Goal: Information Seeking & Learning: Check status

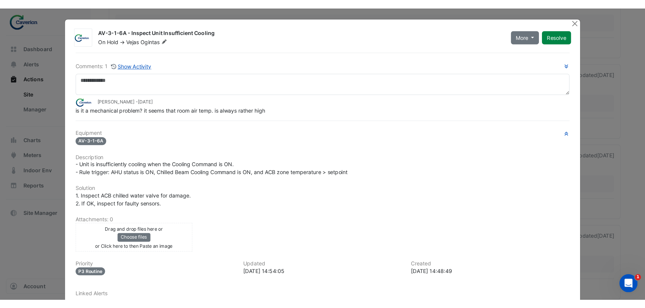
scroll to position [941, 0]
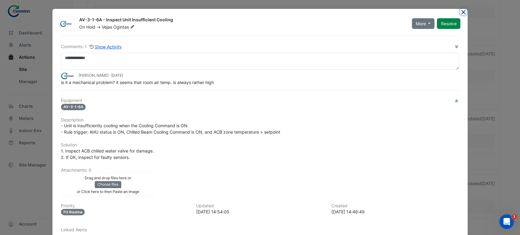
click at [463, 12] on button "Close" at bounding box center [463, 12] width 6 height 6
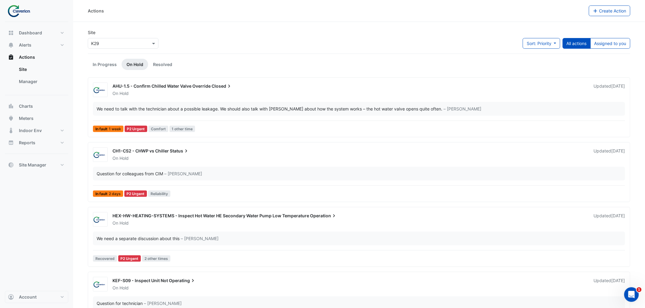
click at [45, 97] on div "Dashboard Portfolio Ratings Performance Alerts Site Rules Templates Actions Sit…" at bounding box center [36, 99] width 63 height 144
click at [41, 101] on button "Charts" at bounding box center [36, 106] width 63 height 12
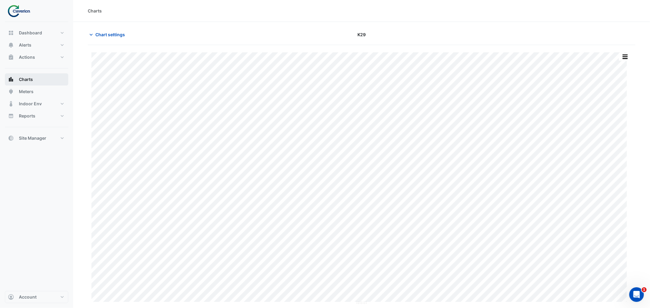
click at [37, 104] on div "Dashboard Portfolio Ratings Performance Alerts Site Rules Templates Actions Sit…" at bounding box center [36, 86] width 63 height 118
click at [99, 29] on button "Chart settings" at bounding box center [108, 34] width 41 height 11
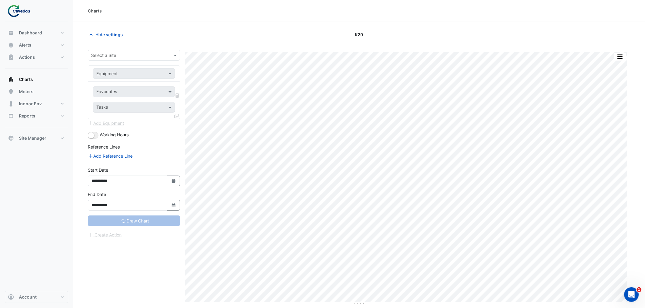
click at [115, 55] on input "text" at bounding box center [127, 55] width 73 height 6
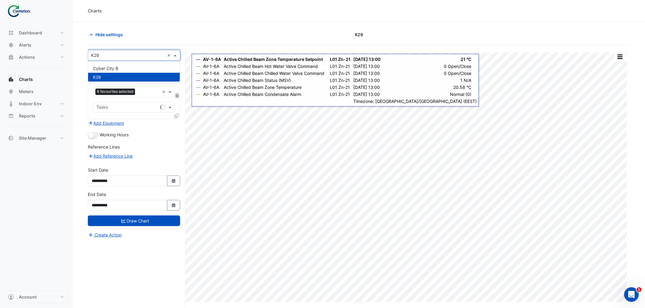
click at [128, 74] on div "K29" at bounding box center [134, 77] width 92 height 9
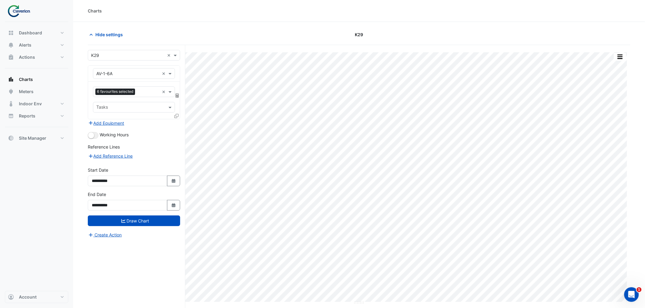
click at [288, 22] on section "Hide settings K29 Split by Unit Split All Print Save as JPEG Save as PNG Pivot …" at bounding box center [359, 177] width 572 height 310
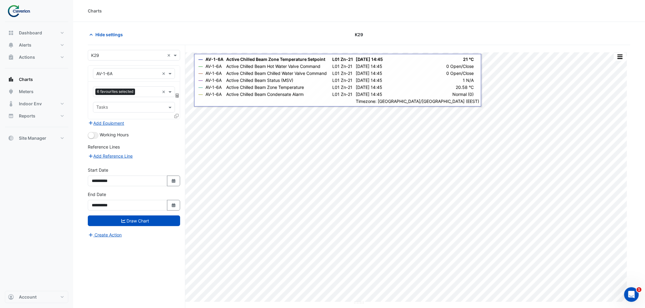
click at [130, 71] on input "text" at bounding box center [127, 74] width 63 height 6
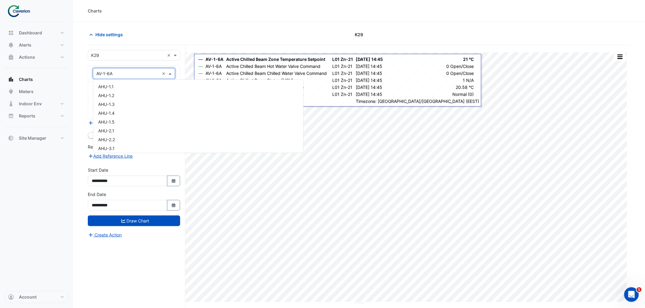
scroll to position [453, 0]
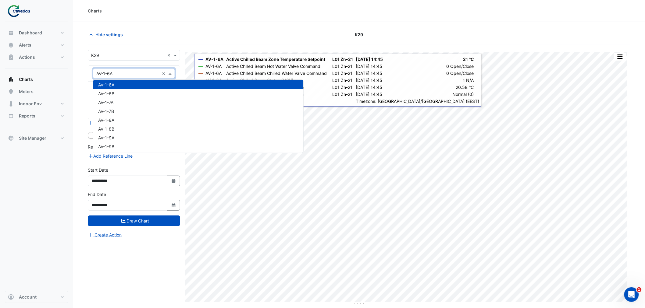
paste input "*********"
type input "*********"
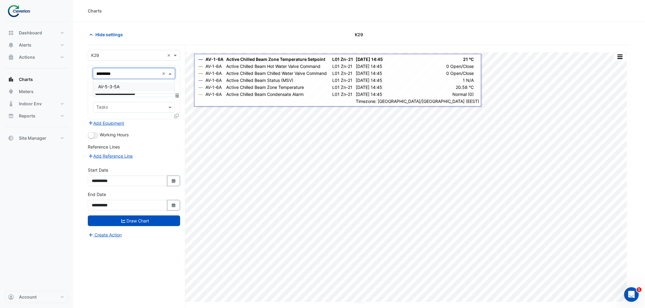
scroll to position [0, 0]
click at [146, 80] on ng-dropdown-panel "AV-5-3-5A" at bounding box center [134, 87] width 82 height 14
click at [141, 84] on div "AV-5-3-5A" at bounding box center [133, 86] width 81 height 9
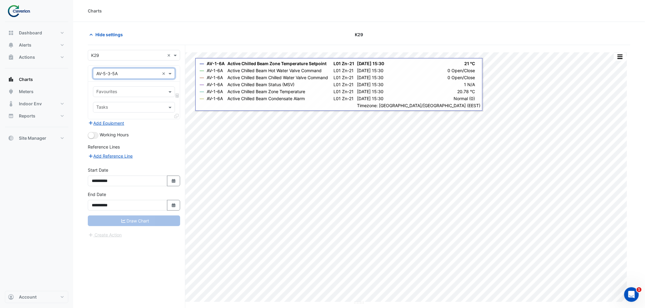
click at [135, 93] on input "text" at bounding box center [130, 92] width 68 height 6
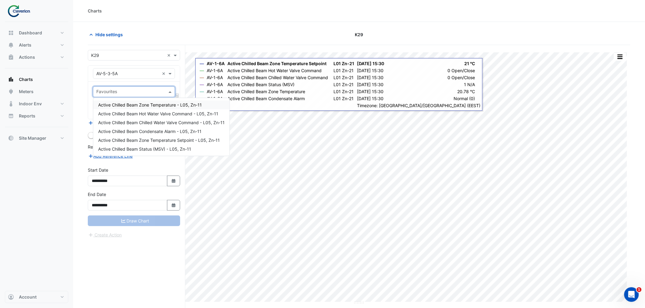
click at [151, 105] on span "Active Chilled Beam Zone Temperature - L05, Zn-11" at bounding box center [150, 104] width 104 height 5
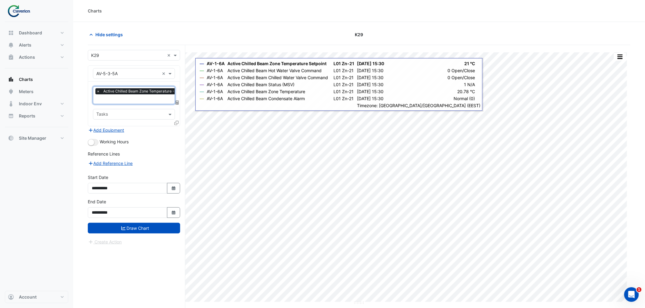
click at [148, 101] on input "text" at bounding box center [146, 100] width 101 height 6
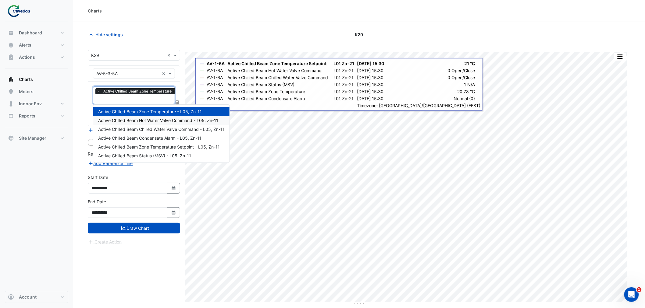
click at [162, 119] on span "Active Chilled Beam Hot Water Valve Command - L05, Zn-11" at bounding box center [158, 120] width 120 height 5
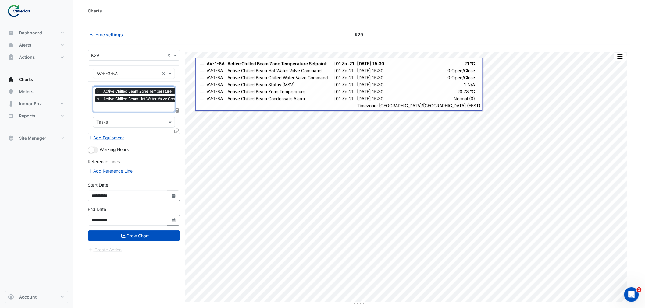
click at [159, 102] on div "× Active Chilled Beam Zone Temperature - L05, Zn-11 × Active Chilled Beam Hot W…" at bounding box center [153, 96] width 116 height 16
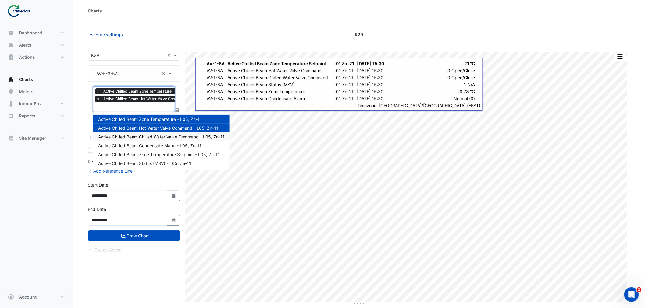
click at [197, 136] on span "Active Chilled Beam Chilled Water Valve Command - L05, Zn-11" at bounding box center [161, 136] width 126 height 5
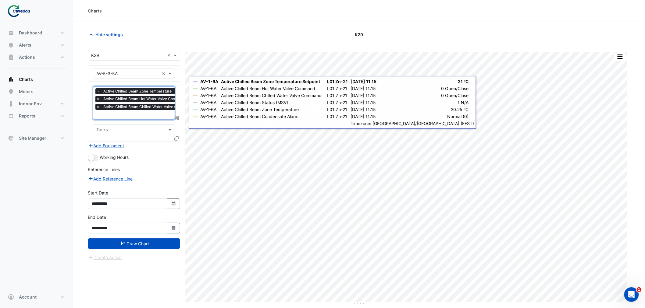
click at [141, 114] on input "text" at bounding box center [156, 115] width 121 height 6
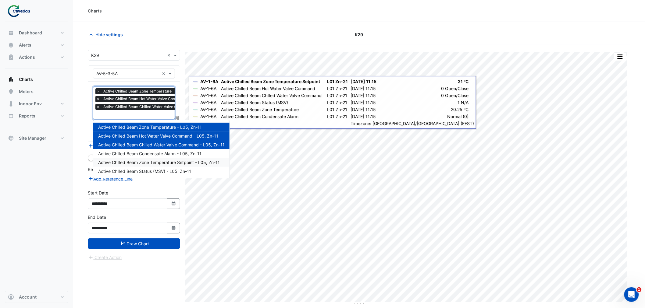
click at [172, 163] on span "Active Chilled Beam Zone Temperature Setpoint - L05, Zn-11" at bounding box center [159, 162] width 122 height 5
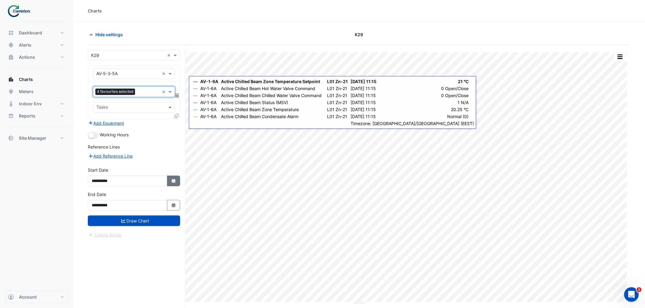
click at [174, 179] on icon "Select Date" at bounding box center [173, 181] width 5 height 4
select select "*"
select select "****"
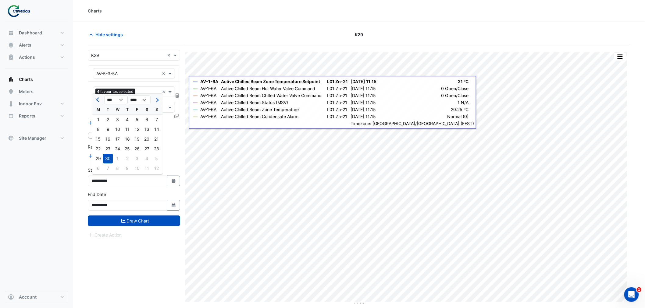
click at [98, 98] on span "Previous month" at bounding box center [98, 100] width 5 height 5
select select "*"
click at [135, 120] on div "1" at bounding box center [137, 120] width 10 height 10
type input "**********"
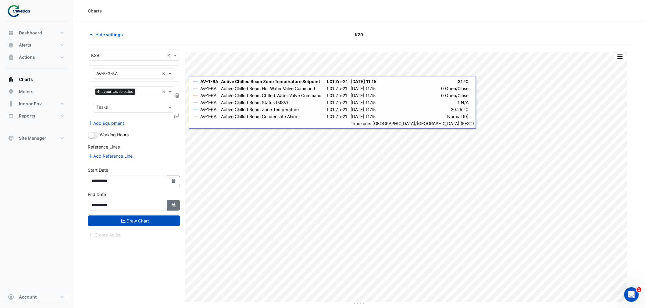
click at [173, 204] on icon "Select Date" at bounding box center [173, 206] width 5 height 4
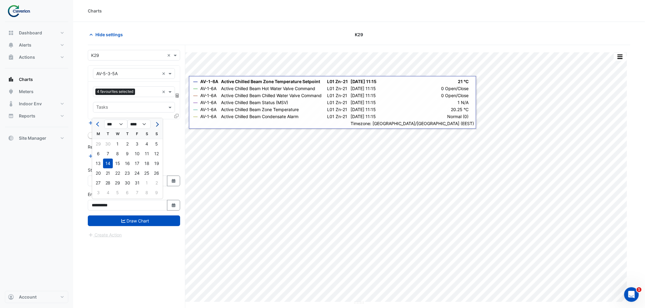
click at [158, 123] on button "Next month" at bounding box center [156, 124] width 7 height 10
click at [98, 123] on span "Previous month" at bounding box center [98, 124] width 5 height 5
select select "**"
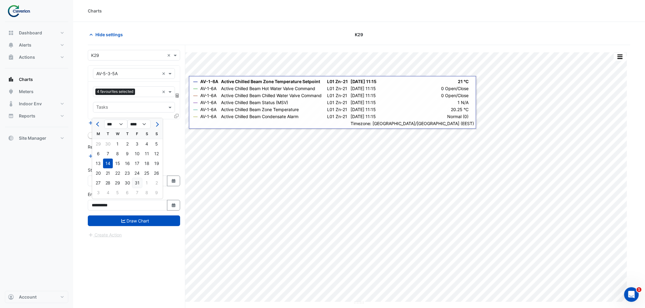
click at [136, 183] on div "31" at bounding box center [137, 183] width 10 height 10
type input "**********"
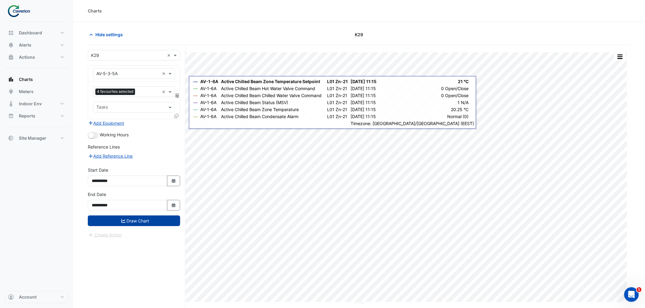
click at [147, 218] on button "Draw Chart" at bounding box center [134, 221] width 92 height 11
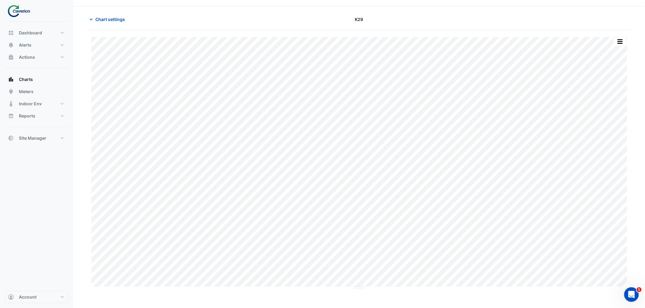
scroll to position [23, 0]
click at [34, 78] on button "Charts" at bounding box center [36, 79] width 63 height 12
click at [48, 83] on button "Charts" at bounding box center [36, 79] width 63 height 12
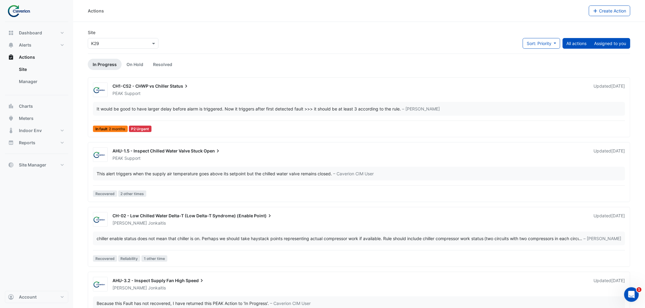
click at [520, 38] on button "Assigned to you" at bounding box center [610, 43] width 40 height 11
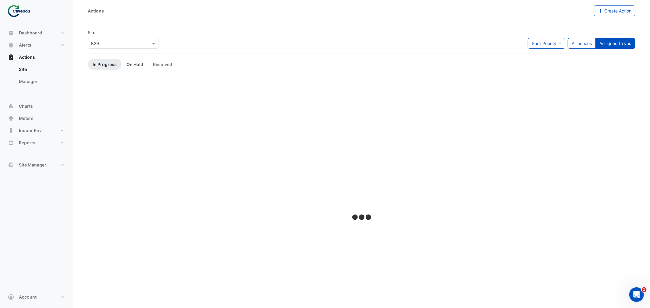
click at [136, 65] on link "On Hold" at bounding box center [135, 64] width 27 height 11
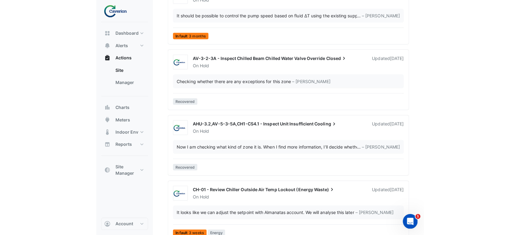
scroll to position [1392, 0]
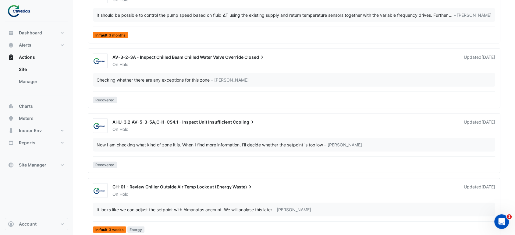
click at [171, 146] on div "Now I am checking what kind of zone it is. When I find more information, I’ll d…" at bounding box center [210, 145] width 226 height 6
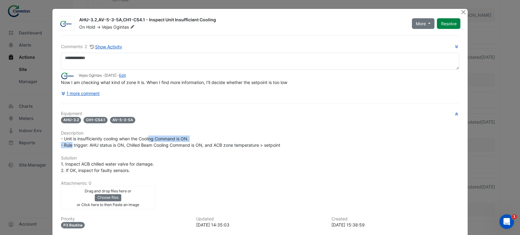
drag, startPoint x: 69, startPoint y: 143, endPoint x: 153, endPoint y: 141, distance: 83.2
click at [151, 141] on div "- Unit is insufficiently cooling when the Cooling Command is ON. - Rule trigger…" at bounding box center [260, 142] width 399 height 13
click at [153, 141] on div "- Unit is insufficiently cooling when the Cooling Command is ON. - Rule trigger…" at bounding box center [260, 142] width 399 height 13
click at [91, 93] on button "1 more comment" at bounding box center [80, 93] width 39 height 11
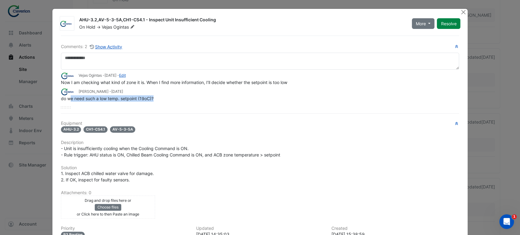
drag, startPoint x: 72, startPoint y: 99, endPoint x: 171, endPoint y: 97, distance: 99.1
click at [171, 97] on div "do we need such a low temp. setpoint (19oC)?" at bounding box center [260, 98] width 399 height 6
drag, startPoint x: 76, startPoint y: 99, endPoint x: 169, endPoint y: 97, distance: 93.0
click at [169, 97] on div "do we need such a low temp. setpoint (19oC)?" at bounding box center [260, 98] width 399 height 6
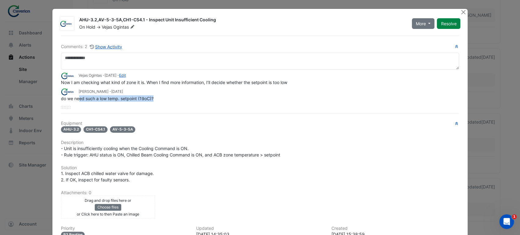
click at [169, 97] on div "do we need such a low temp. setpoint (19oC)?" at bounding box center [260, 98] width 399 height 6
drag, startPoint x: 169, startPoint y: 97, endPoint x: 56, endPoint y: 100, distance: 112.2
click at [57, 100] on div "Comments: 2 Show Activity Vejas Ogintas - 1 week and 5 days ago - Edit Now I am…" at bounding box center [260, 164] width 406 height 257
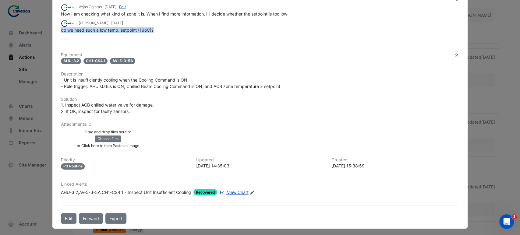
click at [235, 192] on span "View Chart" at bounding box center [238, 192] width 22 height 5
click at [242, 190] on span "View Chart" at bounding box center [238, 192] width 22 height 5
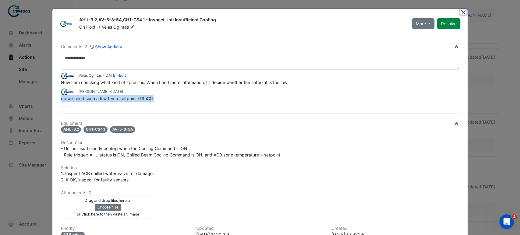
click at [461, 12] on button "Close" at bounding box center [463, 12] width 6 height 6
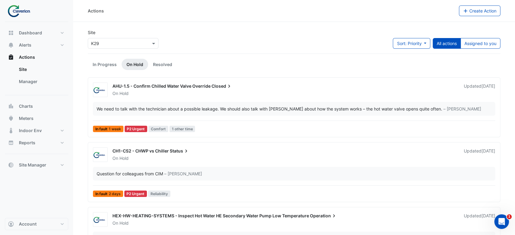
click at [307, 61] on ul "In Progress On Hold Resolved" at bounding box center [294, 64] width 413 height 11
click at [317, 53] on div "Site × K29 Sort: Priority Priority Updated All actions Assigned to you" at bounding box center [294, 41] width 420 height 24
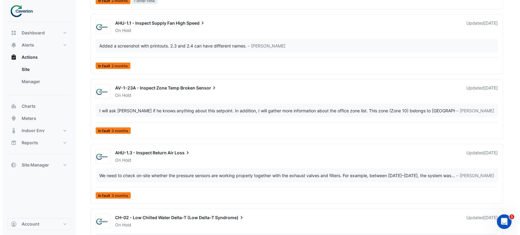
scroll to position [1311, 0]
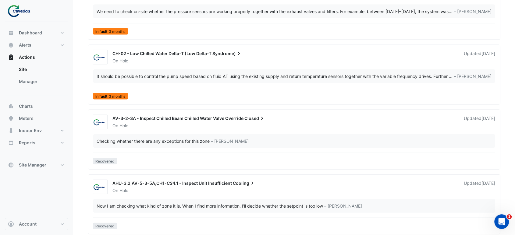
click at [175, 123] on div "On Hold" at bounding box center [284, 126] width 345 height 6
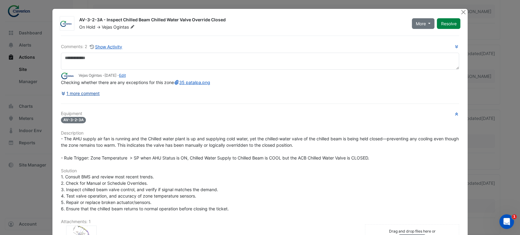
click at [94, 99] on button "1 more comment" at bounding box center [80, 93] width 39 height 11
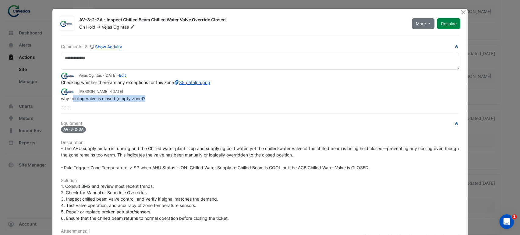
drag, startPoint x: 70, startPoint y: 104, endPoint x: 158, endPoint y: 102, distance: 87.5
click at [158, 102] on div "why cooling valve is closed (empty zone)?" at bounding box center [260, 98] width 399 height 6
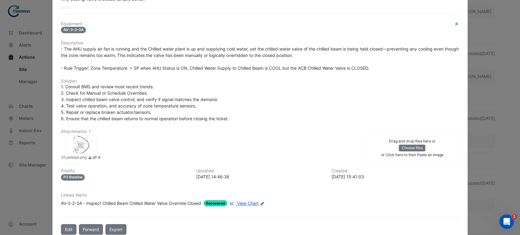
scroll to position [117, 0]
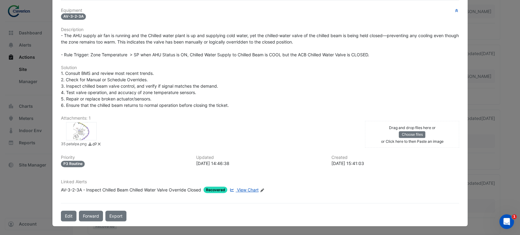
click at [247, 191] on span "View Chart" at bounding box center [248, 189] width 22 height 5
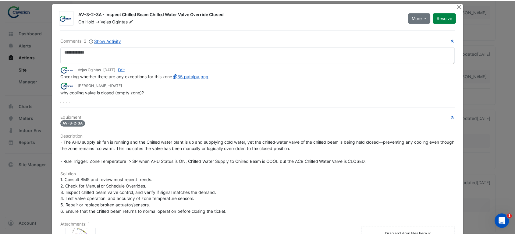
scroll to position [0, 0]
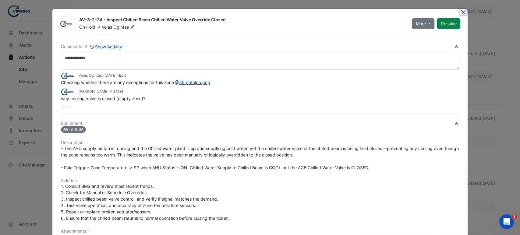
click at [461, 12] on button "Close" at bounding box center [463, 12] width 6 height 6
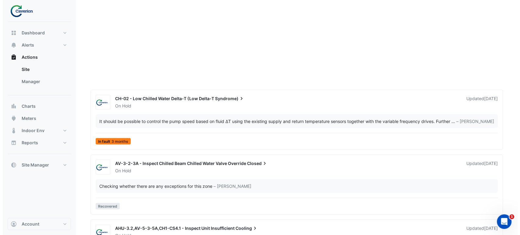
scroll to position [942, 0]
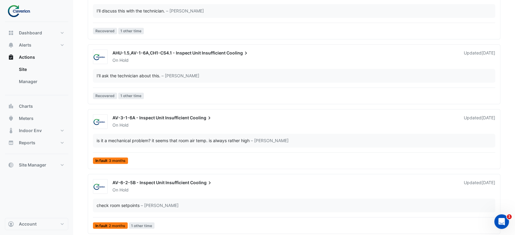
click at [182, 118] on span "AV-3-1-6A - Inspect Unit Insufficient" at bounding box center [150, 117] width 76 height 5
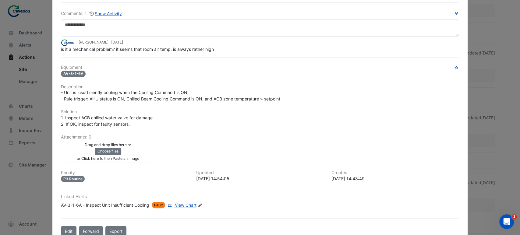
scroll to position [46, 0]
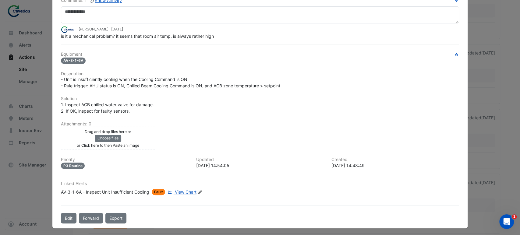
click at [190, 190] on span "View Chart" at bounding box center [186, 192] width 22 height 5
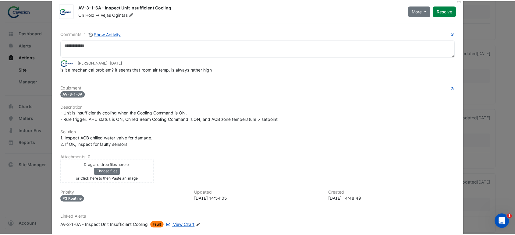
scroll to position [0, 0]
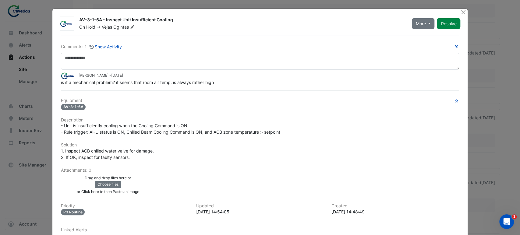
click at [466, 13] on ngb-modal-window "AV-3-1-6A - Inspect Unit Insufficient Cooling On Hold -> Vejas Ogintas More Not…" at bounding box center [260, 117] width 520 height 235
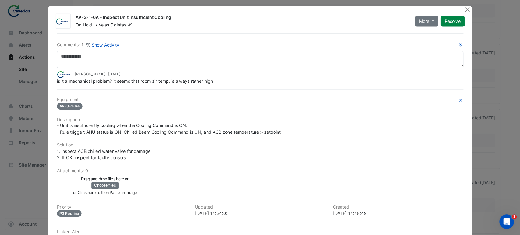
click at [463, 16] on div "AV-3-1-6A - Inspect Unit Insufficient Cooling On Hold -> Vejas Ogintas More Not…" at bounding box center [260, 141] width 424 height 271
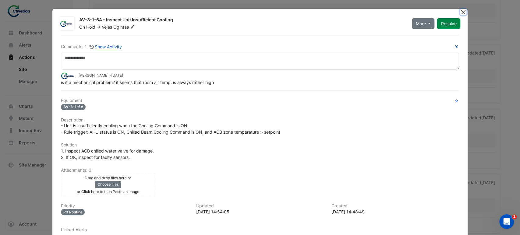
click at [461, 12] on button "Close" at bounding box center [463, 12] width 6 height 6
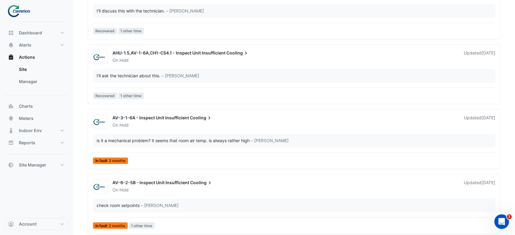
click at [280, 143] on span "– Tomas Jonkaitis" at bounding box center [270, 140] width 38 height 6
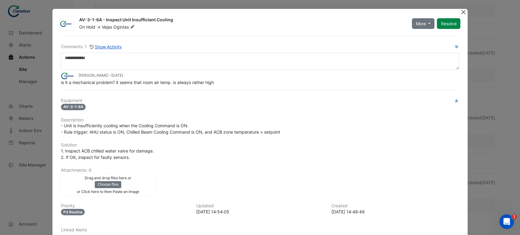
click at [460, 12] on button "Close" at bounding box center [463, 12] width 6 height 6
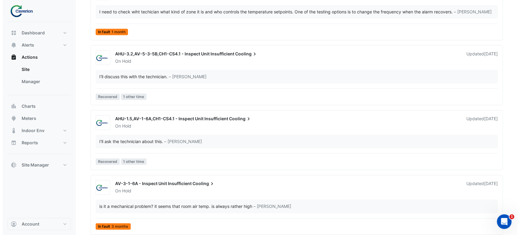
scroll to position [682, 0]
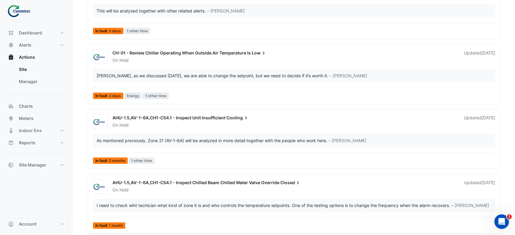
click at [208, 118] on span "AHU-1.5,AV-1-6A,CH1-CS4.1 - Inspect Unit Insufficient" at bounding box center [168, 117] width 113 height 5
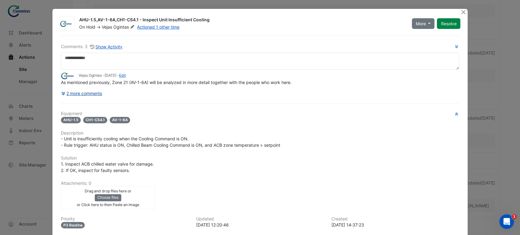
click at [87, 95] on button "2 more comments" at bounding box center [82, 93] width 42 height 11
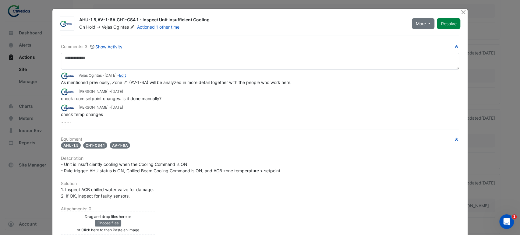
scroll to position [84, 0]
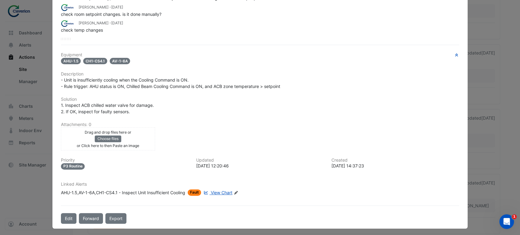
click at [216, 190] on span "View Chart" at bounding box center [222, 192] width 22 height 5
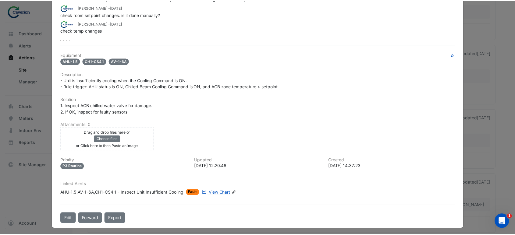
scroll to position [0, 0]
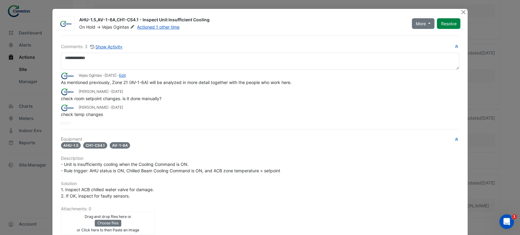
click at [460, 18] on div "More Not Doing Resolve" at bounding box center [436, 23] width 56 height 13
click at [462, 14] on button "Close" at bounding box center [463, 12] width 6 height 6
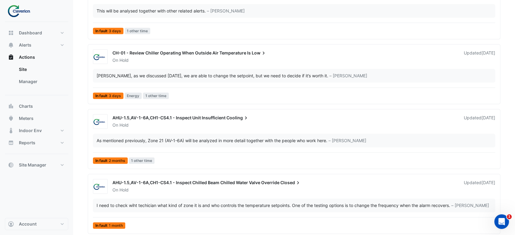
click at [293, 77] on div "Tomas, as we discussed today, we are able to change the setpoint, but we need t…" at bounding box center [213, 76] width 232 height 6
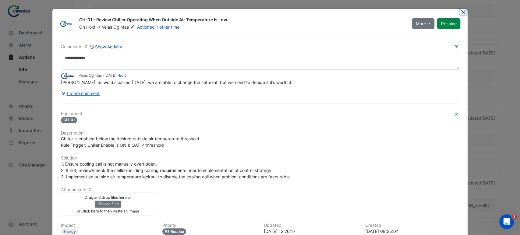
click at [464, 14] on button "Close" at bounding box center [463, 12] width 6 height 6
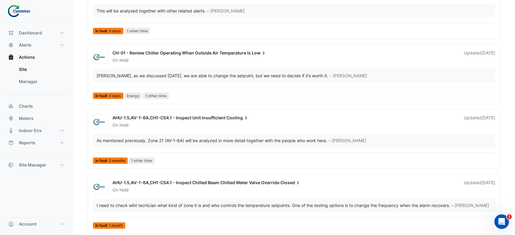
click at [500, 44] on section "Site × K29 Sort: Priority Priority Updated All actions Assigned to you In Progr…" at bounding box center [294, 209] width 442 height 1738
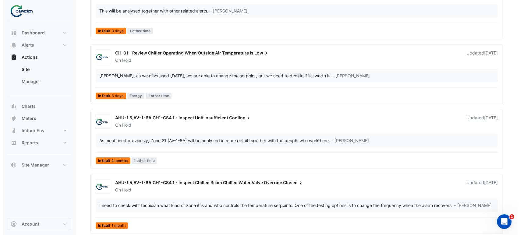
scroll to position [812, 0]
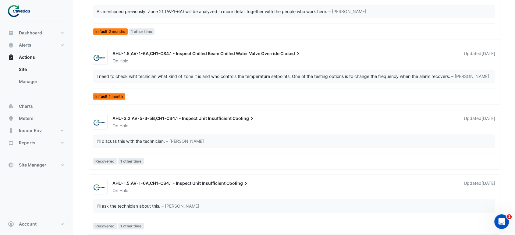
click at [138, 146] on div "I'll discuss this with the technician. – Vejas Ogintas" at bounding box center [294, 141] width 402 height 14
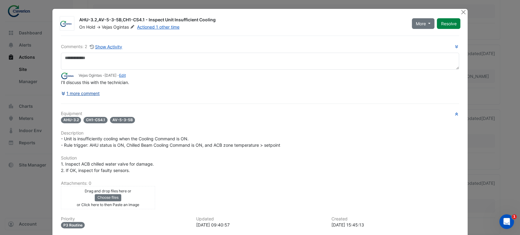
click at [91, 94] on button "1 more comment" at bounding box center [80, 93] width 39 height 11
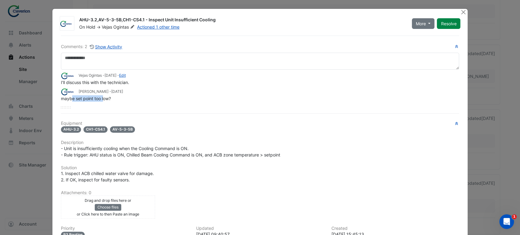
drag, startPoint x: 75, startPoint y: 100, endPoint x: 121, endPoint y: 101, distance: 46.0
click at [121, 101] on div "Vejas Ogintas - 5 days ago - Edit I'll discuss this with the technician. Tomas …" at bounding box center [260, 89] width 399 height 39
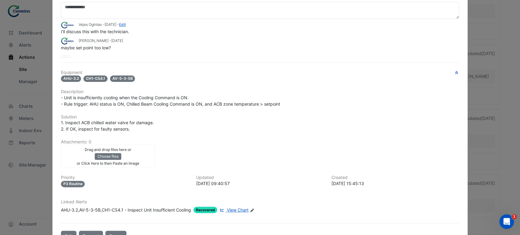
scroll to position [69, 0]
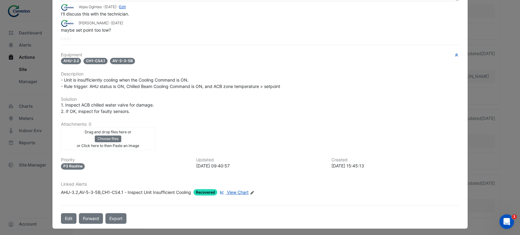
click at [236, 190] on span "View Chart" at bounding box center [238, 192] width 22 height 5
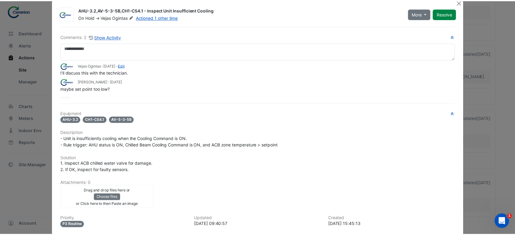
scroll to position [0, 0]
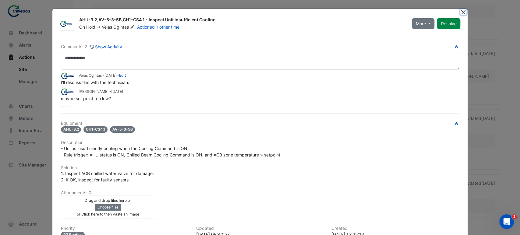
click at [462, 12] on button "Close" at bounding box center [463, 12] width 6 height 6
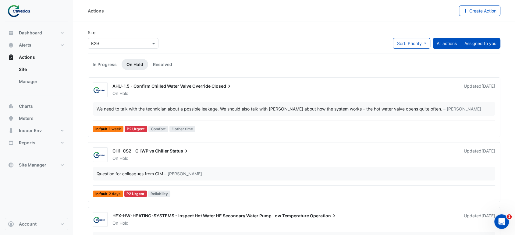
click at [471, 38] on button "Assigned to you" at bounding box center [480, 43] width 40 height 11
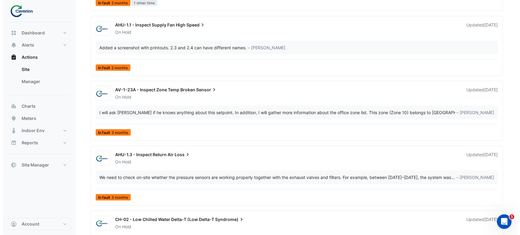
scroll to position [1368, 0]
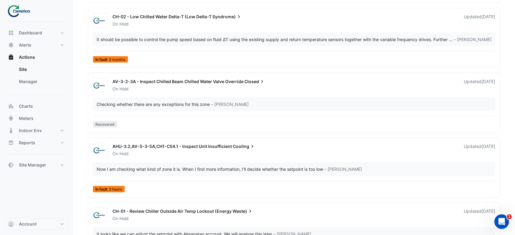
click at [185, 16] on span "CH-02 - Low Chilled Water Delta-T (Low Delta-T" at bounding box center [161, 16] width 99 height 5
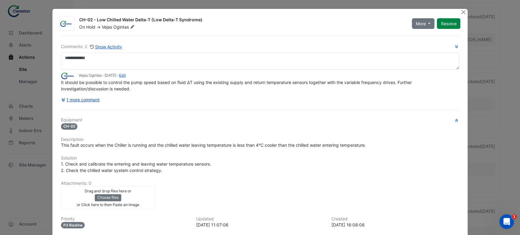
click at [75, 97] on button "1 more comment" at bounding box center [80, 99] width 39 height 11
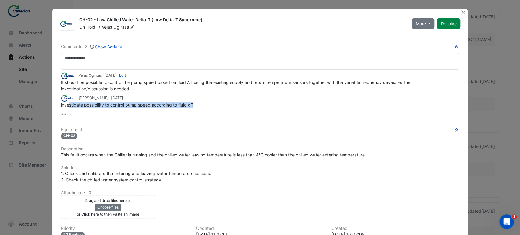
drag, startPoint x: 66, startPoint y: 104, endPoint x: 231, endPoint y: 104, distance: 164.6
click at [231, 104] on div "investigate possibility to control pump speed according to fluid dT" at bounding box center [260, 105] width 399 height 6
drag, startPoint x: 215, startPoint y: 104, endPoint x: 28, endPoint y: 106, distance: 187.4
click at [28, 106] on ngb-modal-window "CH-02 - Low Chilled Water Delta-T (Low Delta-T Syndrome) On Hold -> Vejas Ogint…" at bounding box center [260, 117] width 520 height 235
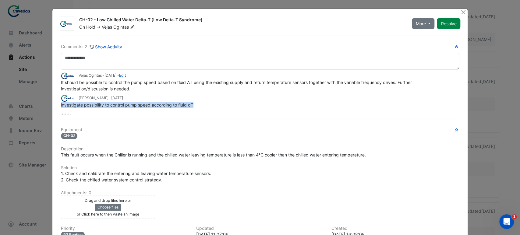
copy span "investigate possibility to control pump speed according to fluid dT"
click at [459, 17] on div "More Not Doing Resolve" at bounding box center [436, 23] width 56 height 13
click at [460, 13] on button "Close" at bounding box center [463, 12] width 6 height 6
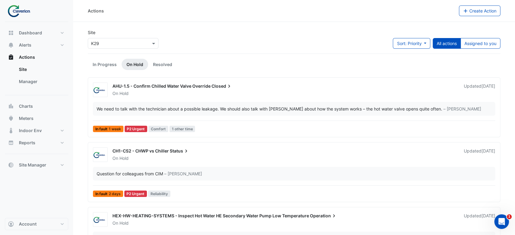
click at [504, 34] on div "Site × K29 Sort: Priority Priority Updated All actions Assigned to you" at bounding box center [294, 41] width 420 height 24
click at [492, 41] on button "Assigned to you" at bounding box center [480, 43] width 40 height 11
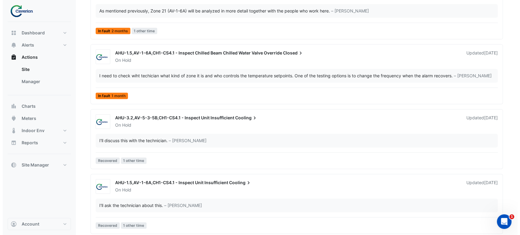
scroll to position [812, 0]
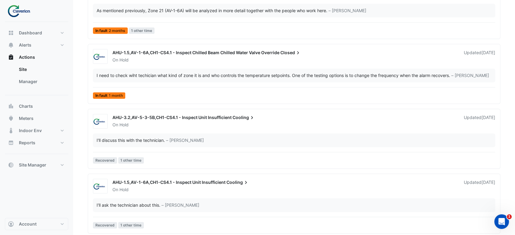
click at [190, 116] on span "AHU-3.2,AV-5-3-5B,CH1-CS4.1 - Inspect Unit Insufficient" at bounding box center [171, 117] width 119 height 5
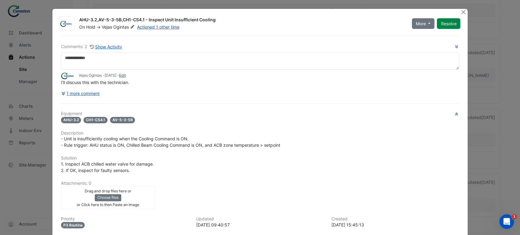
scroll to position [59, 0]
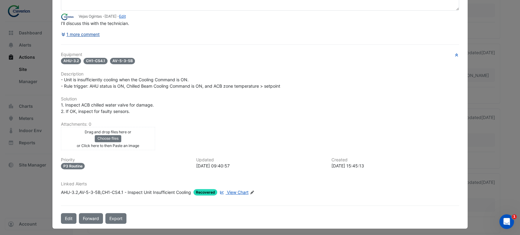
click at [87, 36] on button "1 more comment" at bounding box center [80, 34] width 39 height 11
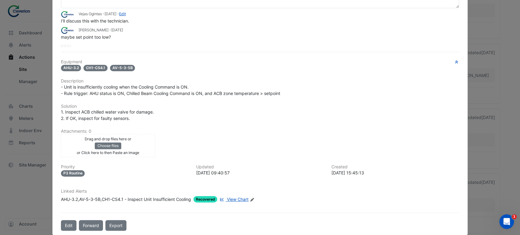
scroll to position [69, 0]
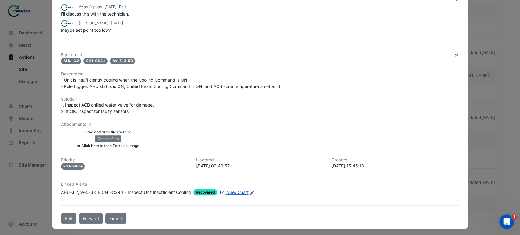
click at [237, 192] on span "View Chart" at bounding box center [238, 192] width 22 height 5
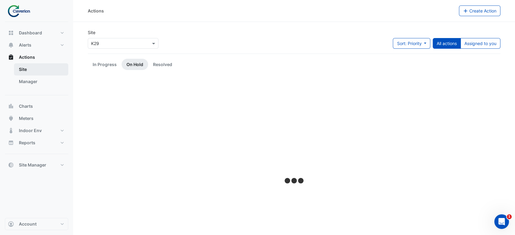
click at [37, 67] on link "Site" at bounding box center [41, 69] width 54 height 12
click at [117, 64] on link "In Progress" at bounding box center [105, 64] width 34 height 11
click at [102, 66] on link "In Progress" at bounding box center [105, 64] width 34 height 11
click at [136, 64] on link "On Hold" at bounding box center [135, 64] width 27 height 11
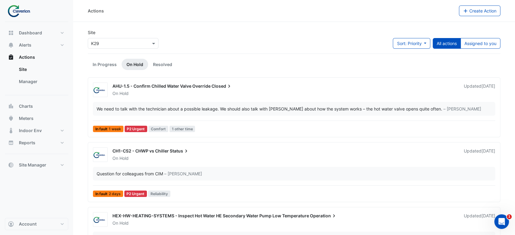
click at [302, 48] on div "Site × K29 Sort: Priority Priority Updated All actions Assigned to you" at bounding box center [294, 41] width 420 height 24
click at [219, 86] on span "Closed" at bounding box center [221, 86] width 21 height 6
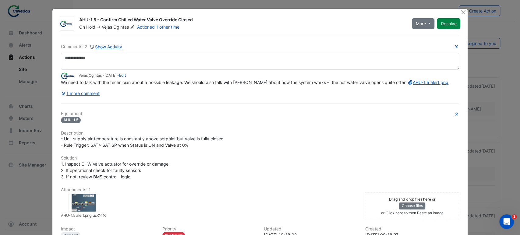
click at [86, 211] on div at bounding box center [84, 203] width 30 height 18
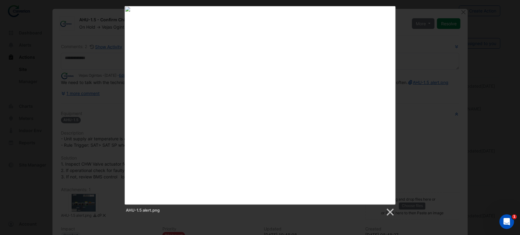
click at [399, 53] on div "AHU-1.5 alert.png" at bounding box center [260, 111] width 520 height 211
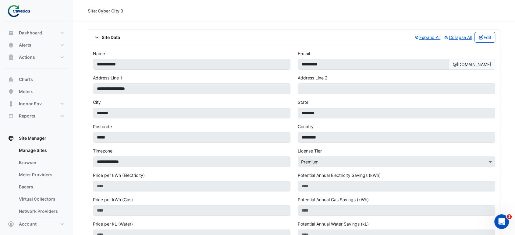
click at [26, 15] on img at bounding box center [20, 11] width 27 height 12
drag, startPoint x: 19, startPoint y: 14, endPoint x: 24, endPoint y: 21, distance: 8.6
click at [20, 15] on img at bounding box center [20, 11] width 27 height 12
click at [22, 51] on div "Dashboard Portfolio Ratings Performance Alerts Site Rules Templates Actions Sit…" at bounding box center [36, 166] width 63 height 279
click at [25, 47] on span "Alerts" at bounding box center [25, 45] width 12 height 6
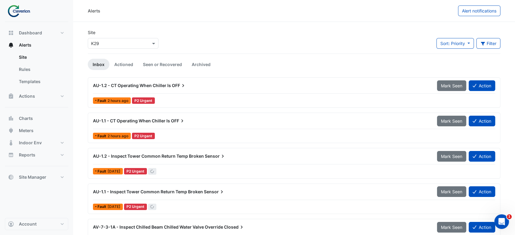
click at [38, 184] on div "Dashboard Portfolio Ratings Performance Alerts Site Rules Templates Actions Sit…" at bounding box center [36, 120] width 63 height 196
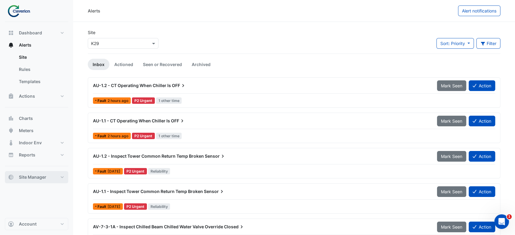
click at [37, 180] on button "Site Manager" at bounding box center [36, 177] width 63 height 12
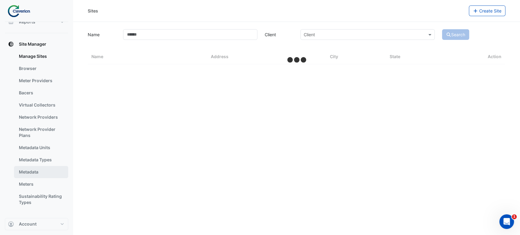
select select "***"
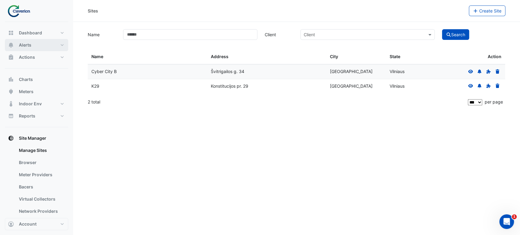
click at [23, 46] on span "Alerts" at bounding box center [25, 45] width 12 height 6
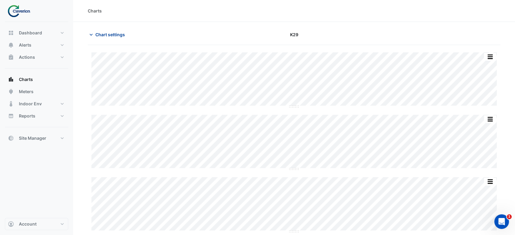
click at [94, 37] on button "Chart settings" at bounding box center [108, 34] width 41 height 11
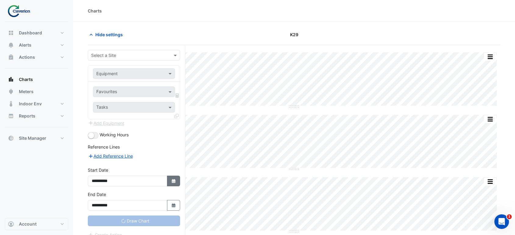
click at [171, 179] on icon "Select Date" at bounding box center [173, 181] width 5 height 4
select select "*"
select select "****"
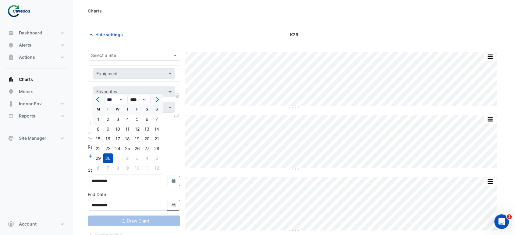
click at [97, 119] on div "1" at bounding box center [98, 120] width 10 height 10
type input "**********"
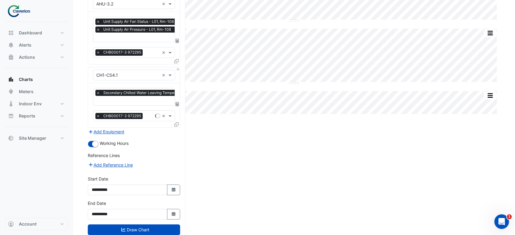
scroll to position [162, 0]
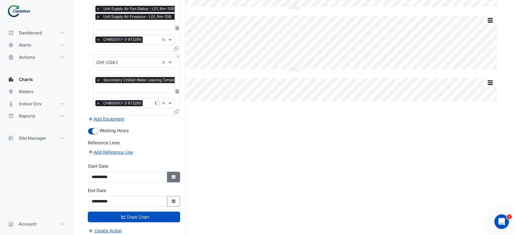
drag, startPoint x: 168, startPoint y: 172, endPoint x: 173, endPoint y: 172, distance: 5.0
click at [169, 172] on button "Select Date" at bounding box center [173, 177] width 13 height 11
select select "**"
select select "****"
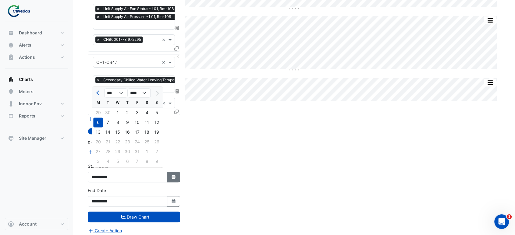
click at [174, 175] on icon "button" at bounding box center [174, 177] width 4 height 4
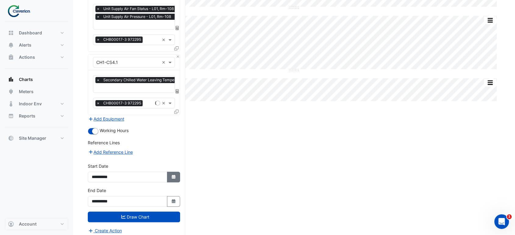
click at [174, 175] on icon "button" at bounding box center [174, 177] width 4 height 4
select select "**"
select select "****"
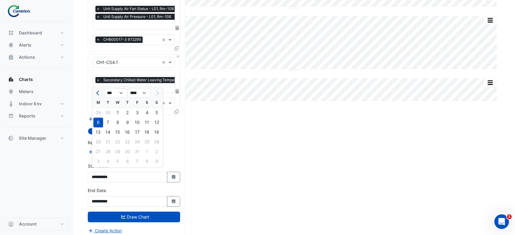
click at [95, 92] on button "Previous month" at bounding box center [97, 93] width 7 height 10
click at [155, 94] on button "Next month" at bounding box center [156, 93] width 7 height 10
select select "**"
click at [119, 114] on div "1" at bounding box center [118, 113] width 10 height 10
type input "**********"
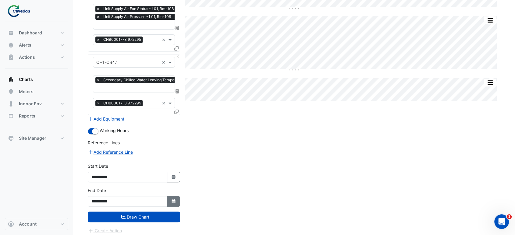
click at [175, 199] on icon "Select Date" at bounding box center [173, 201] width 5 height 4
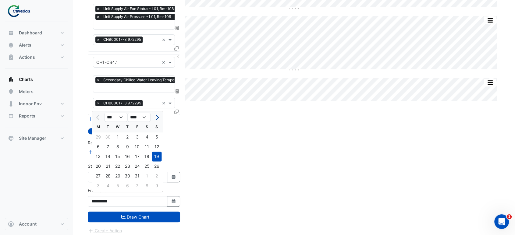
click at [159, 118] on button "Next month" at bounding box center [156, 117] width 7 height 10
click at [102, 117] on button "Previous month" at bounding box center [97, 117] width 7 height 10
select select "**"
click at [135, 173] on div "31" at bounding box center [137, 176] width 10 height 10
type input "**********"
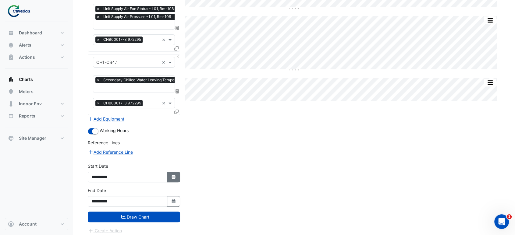
click at [174, 175] on icon "button" at bounding box center [174, 177] width 4 height 4
select select "**"
select select "****"
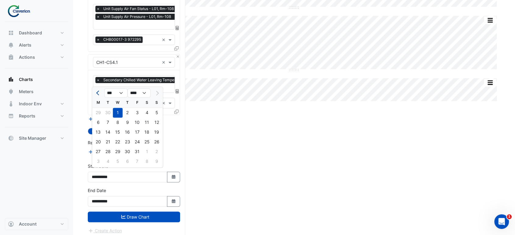
click at [97, 94] on span "Previous month" at bounding box center [98, 93] width 5 height 5
select select "*"
click at [97, 111] on div "1" at bounding box center [98, 113] width 10 height 10
type input "**********"
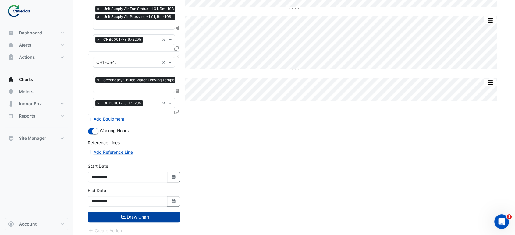
click at [131, 216] on button "Draw Chart" at bounding box center [134, 217] width 92 height 11
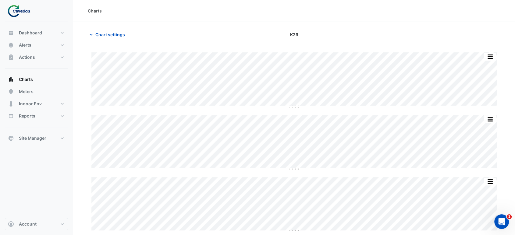
click at [370, 105] on div "Split by Equip Split All Split None Print Save as JPEG Save as PNG Pivot Data T…" at bounding box center [294, 157] width 413 height 210
click at [93, 34] on icon "button" at bounding box center [91, 35] width 6 height 6
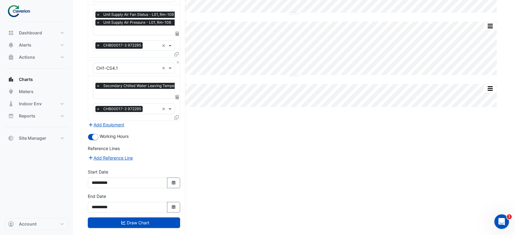
scroll to position [162, 0]
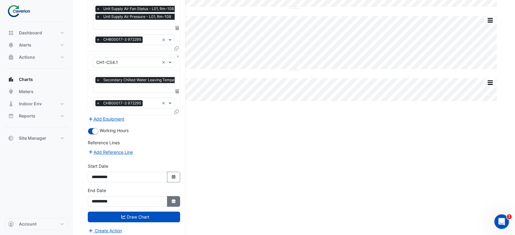
click at [171, 196] on button "Select Date" at bounding box center [173, 201] width 13 height 11
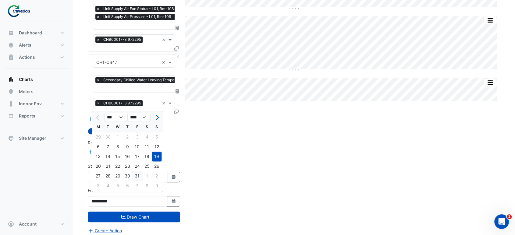
click at [137, 176] on div "31" at bounding box center [137, 176] width 10 height 10
type input "**********"
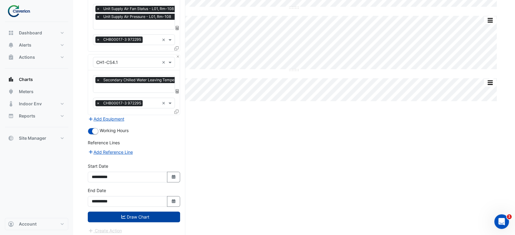
click at [129, 216] on button "Draw Chart" at bounding box center [134, 217] width 92 height 11
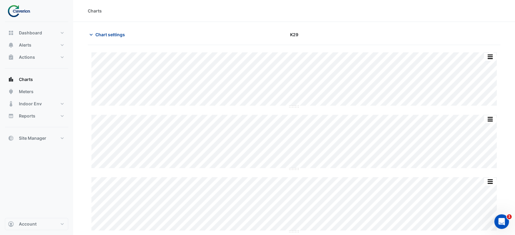
click at [99, 31] on button "Chart settings" at bounding box center [108, 34] width 41 height 11
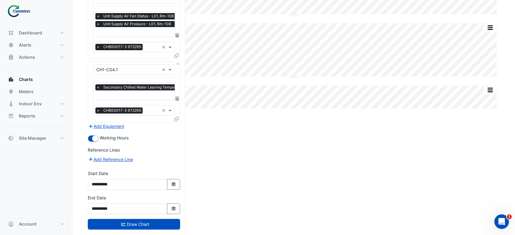
scroll to position [162, 0]
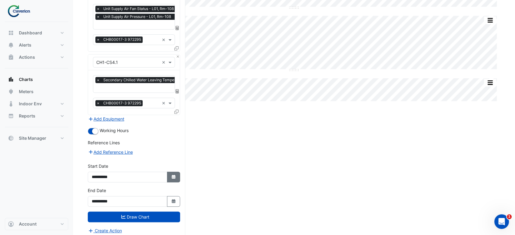
click at [171, 172] on button "Select Date" at bounding box center [173, 177] width 13 height 11
select select "**"
select select "****"
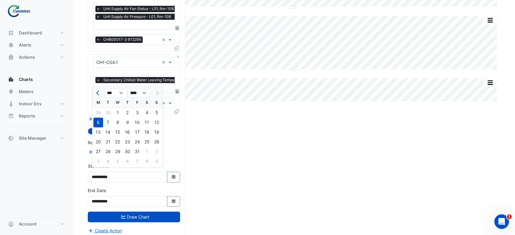
click at [96, 93] on span "Previous month" at bounding box center [98, 93] width 5 height 5
select select "*"
click at [99, 112] on div "1" at bounding box center [98, 113] width 10 height 10
type input "**********"
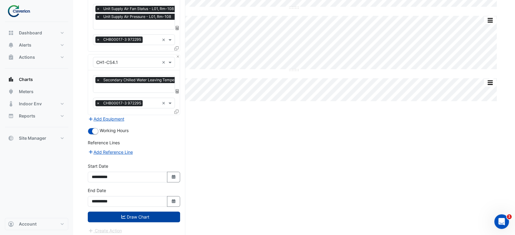
click at [134, 214] on button "Draw Chart" at bounding box center [134, 217] width 92 height 11
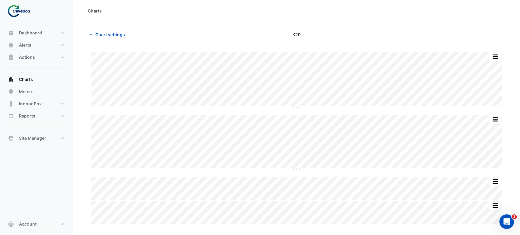
type input "**********"
click at [98, 39] on button "Chart settings" at bounding box center [108, 34] width 41 height 11
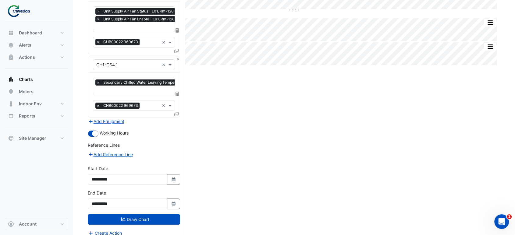
scroll to position [162, 0]
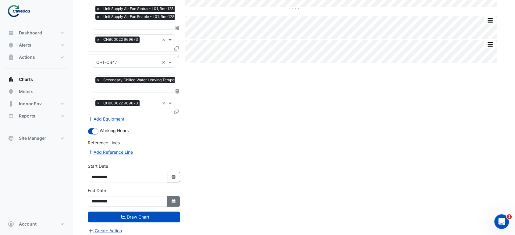
click at [171, 202] on button "Select Date" at bounding box center [173, 201] width 13 height 11
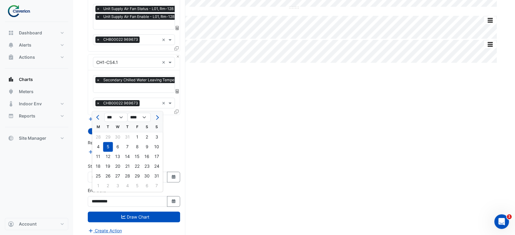
click at [162, 118] on div at bounding box center [157, 117] width 12 height 10
click at [160, 117] on div at bounding box center [157, 117] width 12 height 10
click at [159, 117] on div at bounding box center [157, 117] width 12 height 10
click at [158, 116] on span "Next month" at bounding box center [156, 117] width 5 height 5
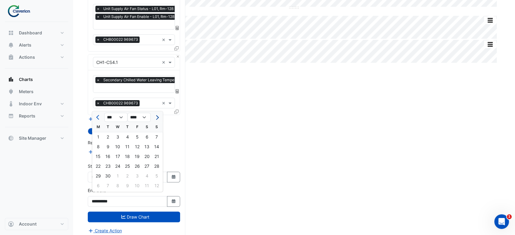
click at [155, 116] on span "Next month" at bounding box center [156, 117] width 5 height 5
click at [97, 117] on span "Previous month" at bounding box center [98, 117] width 5 height 5
click at [158, 119] on button "Next month" at bounding box center [156, 117] width 7 height 10
select select "**"
click at [137, 177] on div "31" at bounding box center [137, 176] width 10 height 10
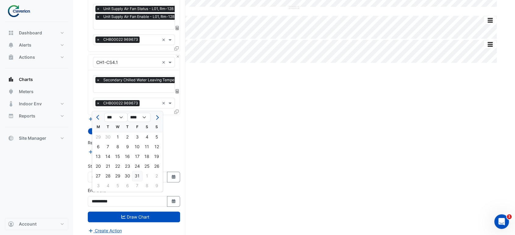
type input "**********"
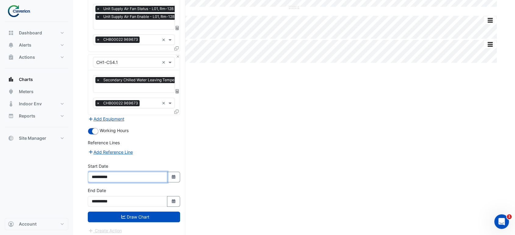
click at [127, 177] on input "**********" at bounding box center [128, 177] width 80 height 11
click at [169, 175] on button "Select Date" at bounding box center [173, 177] width 13 height 11
select select "*"
select select "****"
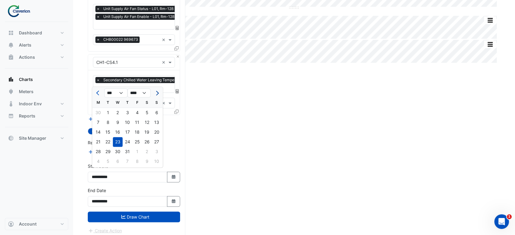
click at [154, 94] on button "Next month" at bounding box center [156, 93] width 7 height 10
select select "*"
click at [95, 110] on div "1" at bounding box center [98, 113] width 10 height 10
type input "**********"
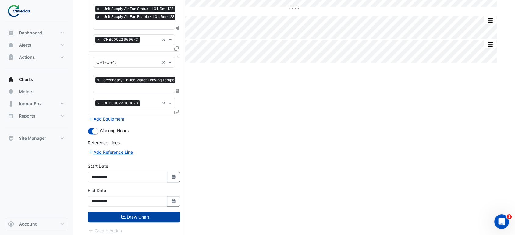
click at [134, 218] on button "Draw Chart" at bounding box center [134, 217] width 92 height 11
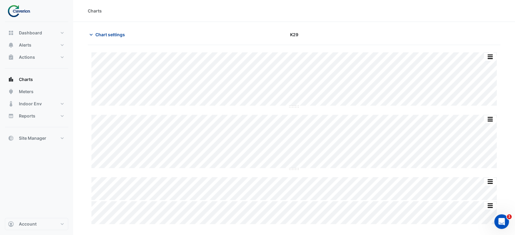
click at [106, 33] on span "Chart settings" at bounding box center [110, 34] width 30 height 6
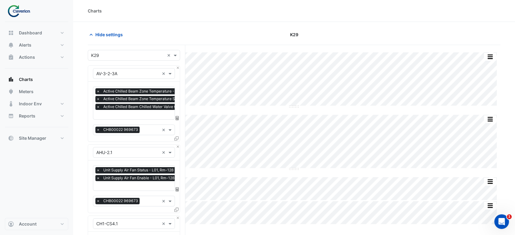
scroll to position [162, 0]
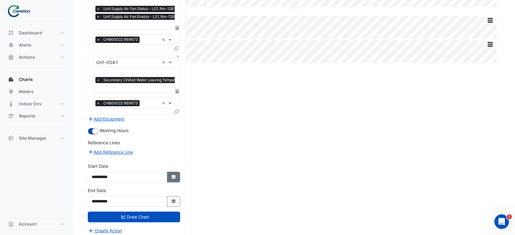
click at [173, 175] on icon "Select Date" at bounding box center [173, 177] width 5 height 4
select select "*"
select select "****"
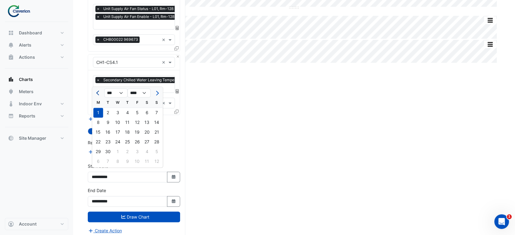
click at [100, 92] on button "Previous month" at bounding box center [97, 93] width 7 height 10
select select "*"
click at [139, 111] on div "1" at bounding box center [137, 113] width 10 height 10
type input "**********"
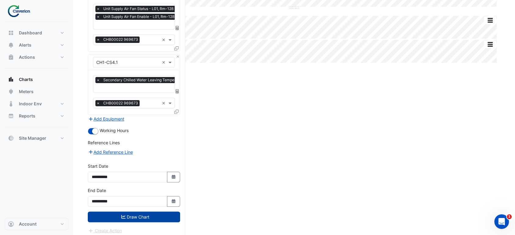
click at [130, 212] on button "Draw Chart" at bounding box center [134, 217] width 92 height 11
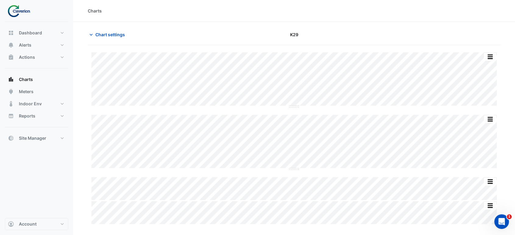
click at [126, 168] on div "Split by Equip Split All Split None Print Save as JPEG Save as PNG Pivot Data T…" at bounding box center [293, 142] width 405 height 55
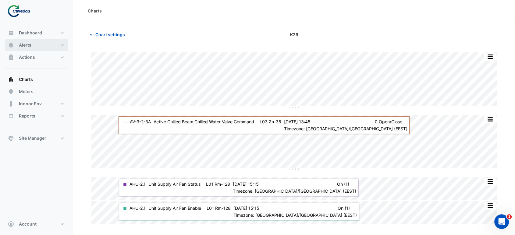
drag, startPoint x: 27, startPoint y: 46, endPoint x: 74, endPoint y: 65, distance: 50.3
click at [27, 46] on span "Alerts" at bounding box center [25, 45] width 12 height 6
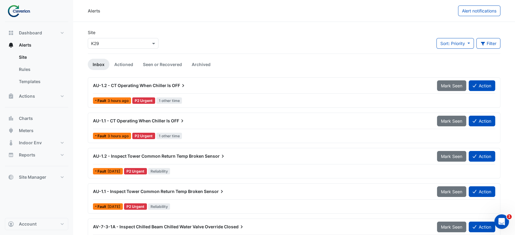
click at [117, 39] on div "× K29" at bounding box center [123, 43] width 71 height 11
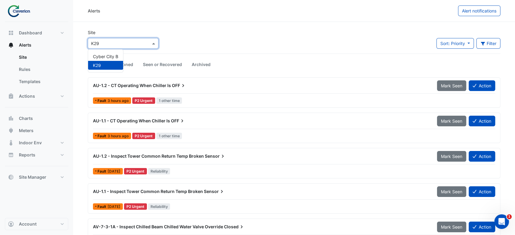
click at [366, 16] on div "Alerts" at bounding box center [273, 10] width 370 height 11
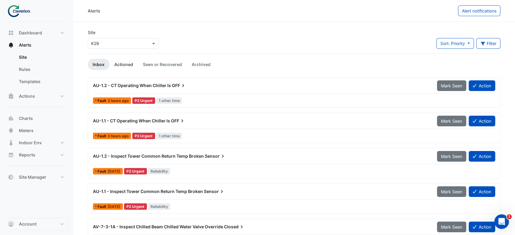
click at [122, 66] on link "Actioned" at bounding box center [123, 64] width 29 height 11
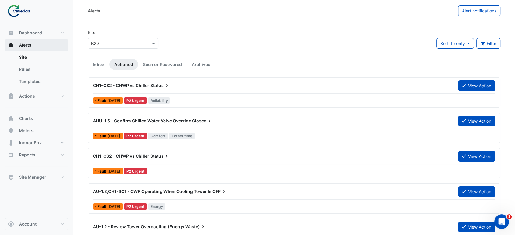
click at [44, 46] on button "Alerts" at bounding box center [36, 45] width 63 height 12
click at [36, 65] on link "Rules" at bounding box center [41, 69] width 54 height 12
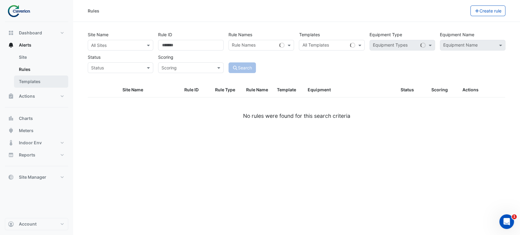
click at [37, 79] on link "Templates" at bounding box center [41, 82] width 54 height 12
select select
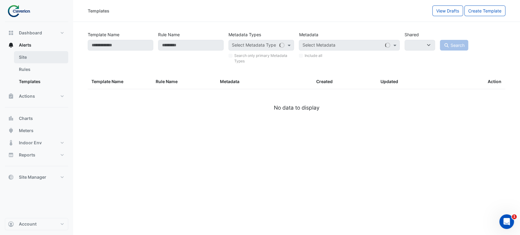
click at [39, 57] on link "Site" at bounding box center [41, 57] width 54 height 12
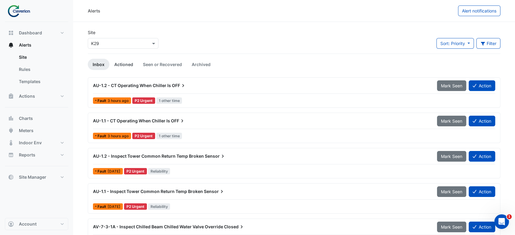
click at [125, 65] on link "Actioned" at bounding box center [123, 64] width 29 height 11
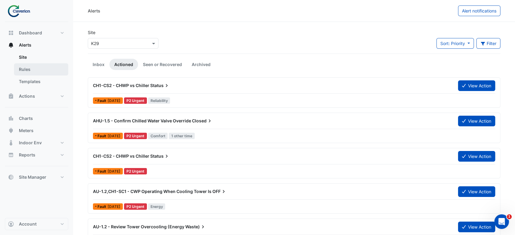
click at [24, 73] on link "Rules" at bounding box center [41, 69] width 54 height 12
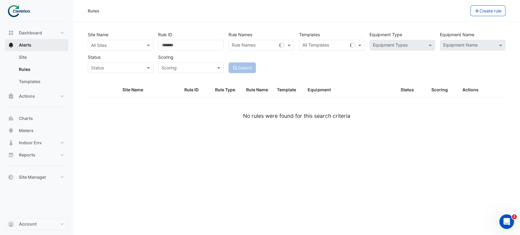
click at [29, 45] on span "Alerts" at bounding box center [25, 45] width 12 height 6
click at [39, 93] on button "Actions" at bounding box center [36, 96] width 63 height 12
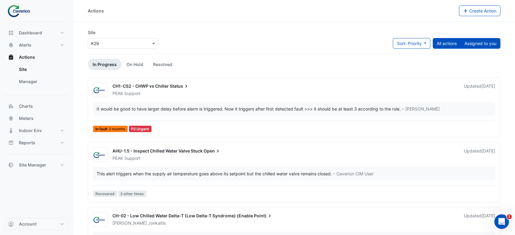
click at [472, 44] on button "Assigned to you" at bounding box center [480, 43] width 40 height 11
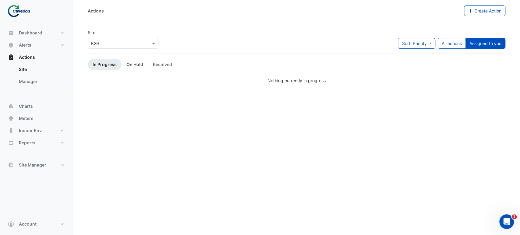
click at [138, 64] on link "On Hold" at bounding box center [135, 64] width 27 height 11
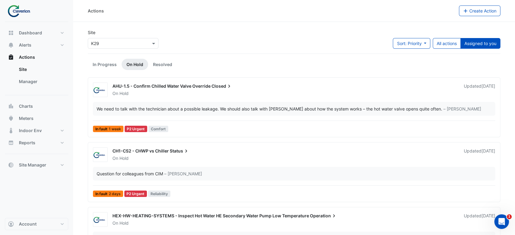
click at [257, 40] on div "Site × K29 Sort: Priority Priority Updated All actions Assigned to you" at bounding box center [294, 41] width 420 height 24
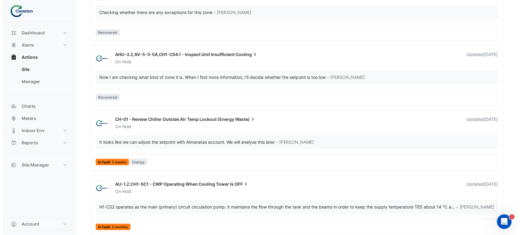
scroll to position [1331, 0]
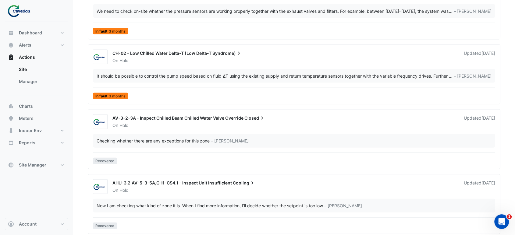
click at [203, 116] on span "AV-3-2-3A - Inspect Chilled Beam Chilled Water Valve Override" at bounding box center [177, 118] width 131 height 5
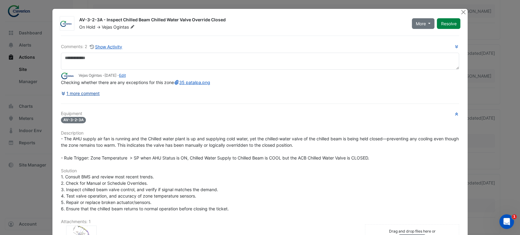
click at [90, 99] on button "1 more comment" at bounding box center [80, 93] width 39 height 11
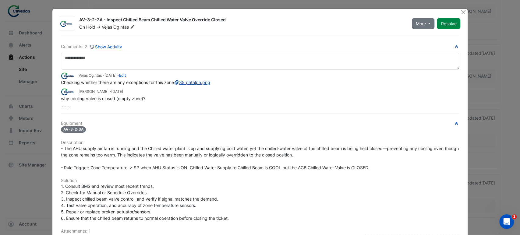
click at [174, 85] on link "35 patalpa.png" at bounding box center [192, 82] width 37 height 5
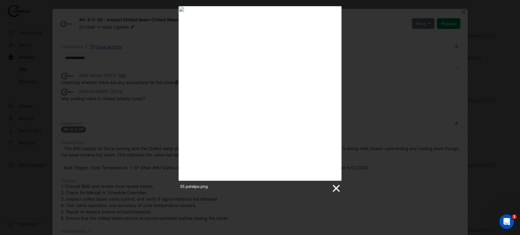
click at [334, 188] on link at bounding box center [335, 188] width 9 height 9
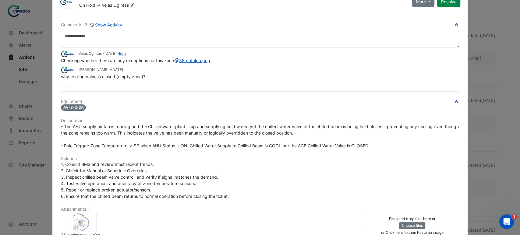
scroll to position [16, 0]
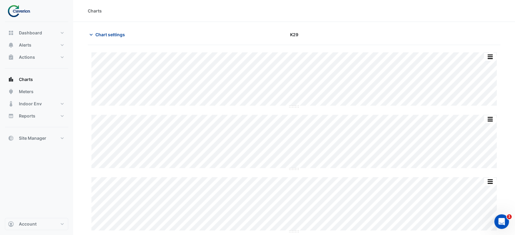
click at [100, 36] on span "Chart settings" at bounding box center [110, 34] width 30 height 6
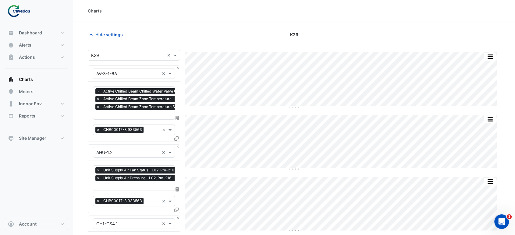
scroll to position [162, 0]
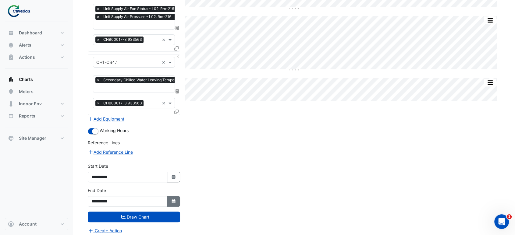
click at [171, 199] on icon "Select Date" at bounding box center [173, 201] width 5 height 4
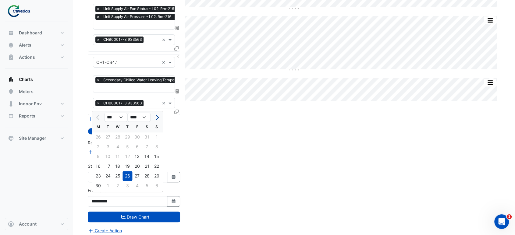
click at [159, 120] on button "Next month" at bounding box center [156, 117] width 7 height 10
click at [157, 116] on span "Next month" at bounding box center [156, 117] width 5 height 5
select select "**"
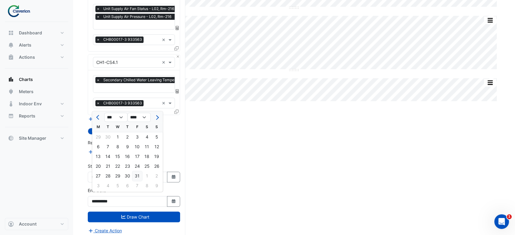
click at [134, 175] on div "31" at bounding box center [137, 176] width 10 height 10
type input "**********"
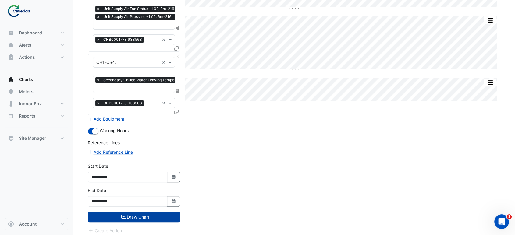
click at [142, 212] on button "Draw Chart" at bounding box center [134, 217] width 92 height 11
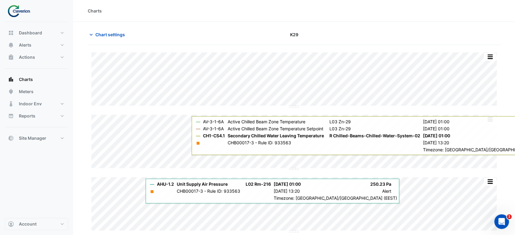
click at [376, 21] on div "Charts" at bounding box center [294, 11] width 442 height 22
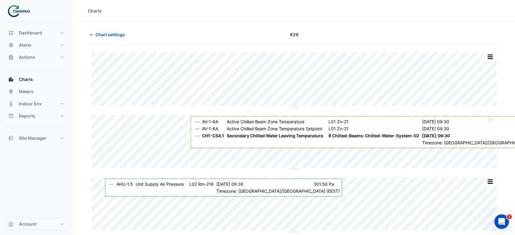
click at [424, 17] on div "Charts" at bounding box center [294, 11] width 442 height 22
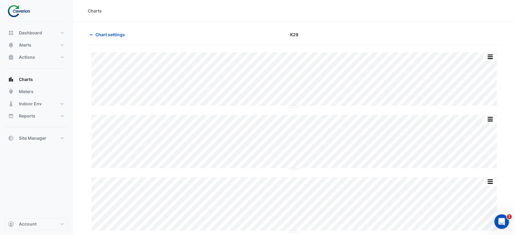
drag, startPoint x: 177, startPoint y: 7, endPoint x: 183, endPoint y: 18, distance: 12.6
click at [176, 12] on div "Charts" at bounding box center [294, 11] width 413 height 6
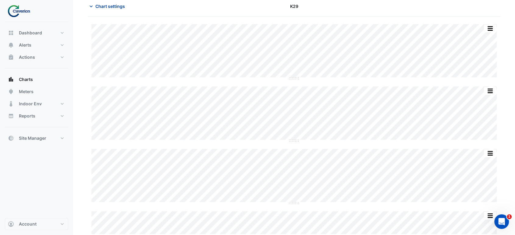
click at [88, 7] on icon "button" at bounding box center [91, 6] width 6 height 6
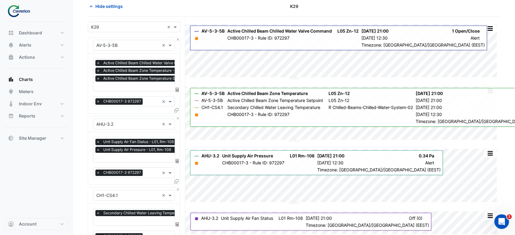
scroll to position [162, 0]
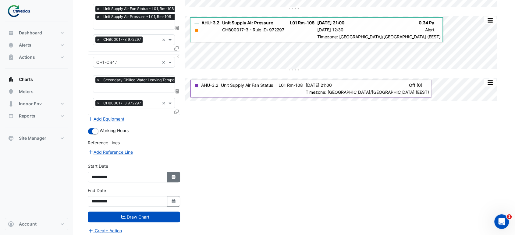
click at [174, 175] on icon "button" at bounding box center [174, 177] width 4 height 4
select select "*"
select select "****"
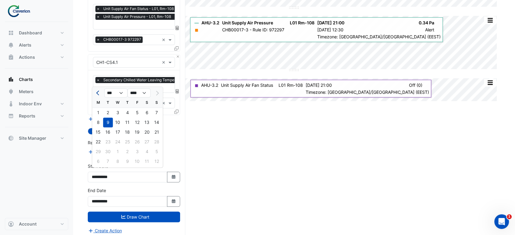
click at [98, 94] on span "Previous month" at bounding box center [98, 93] width 5 height 5
select select "*"
click at [100, 143] on div "18" at bounding box center [98, 142] width 10 height 10
type input "**********"
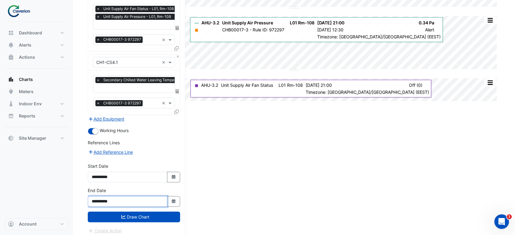
click at [134, 198] on input "**********" at bounding box center [128, 201] width 80 height 11
click at [173, 199] on icon "button" at bounding box center [174, 201] width 4 height 4
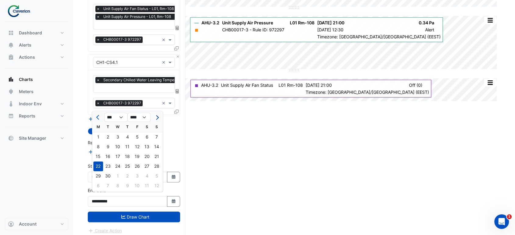
click at [156, 119] on span "Next month" at bounding box center [156, 117] width 5 height 5
click at [157, 119] on span "Next month" at bounding box center [156, 117] width 5 height 5
click at [95, 114] on button "Previous month" at bounding box center [97, 117] width 7 height 10
select select "**"
click at [134, 175] on div "31" at bounding box center [137, 176] width 10 height 10
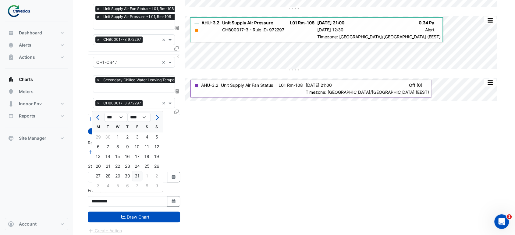
type input "**********"
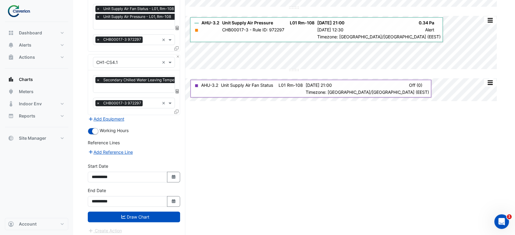
click at [132, 207] on div "**********" at bounding box center [134, 199] width 100 height 24
click at [133, 212] on button "Draw Chart" at bounding box center [134, 217] width 92 height 11
